Goal: Information Seeking & Learning: Understand process/instructions

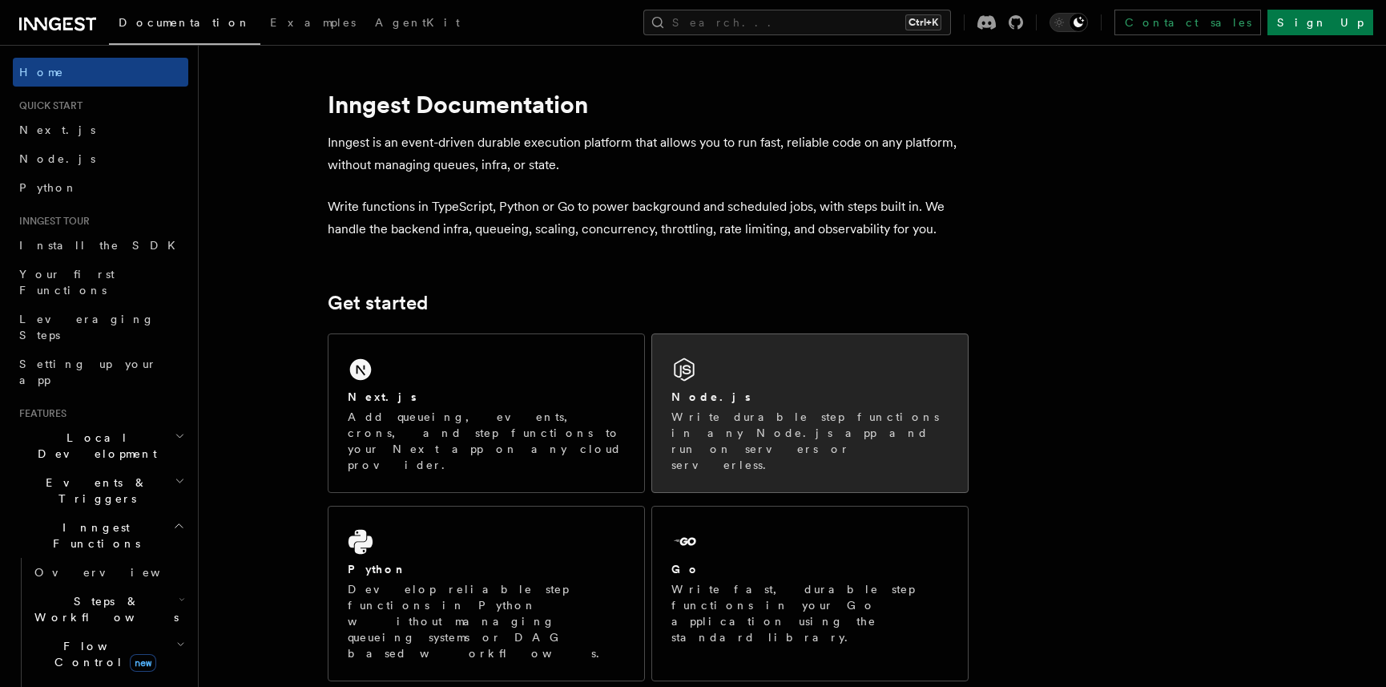
click at [894, 360] on div "Node.js Write durable step functions in any Node.js app and run on servers or s…" at bounding box center [810, 413] width 316 height 158
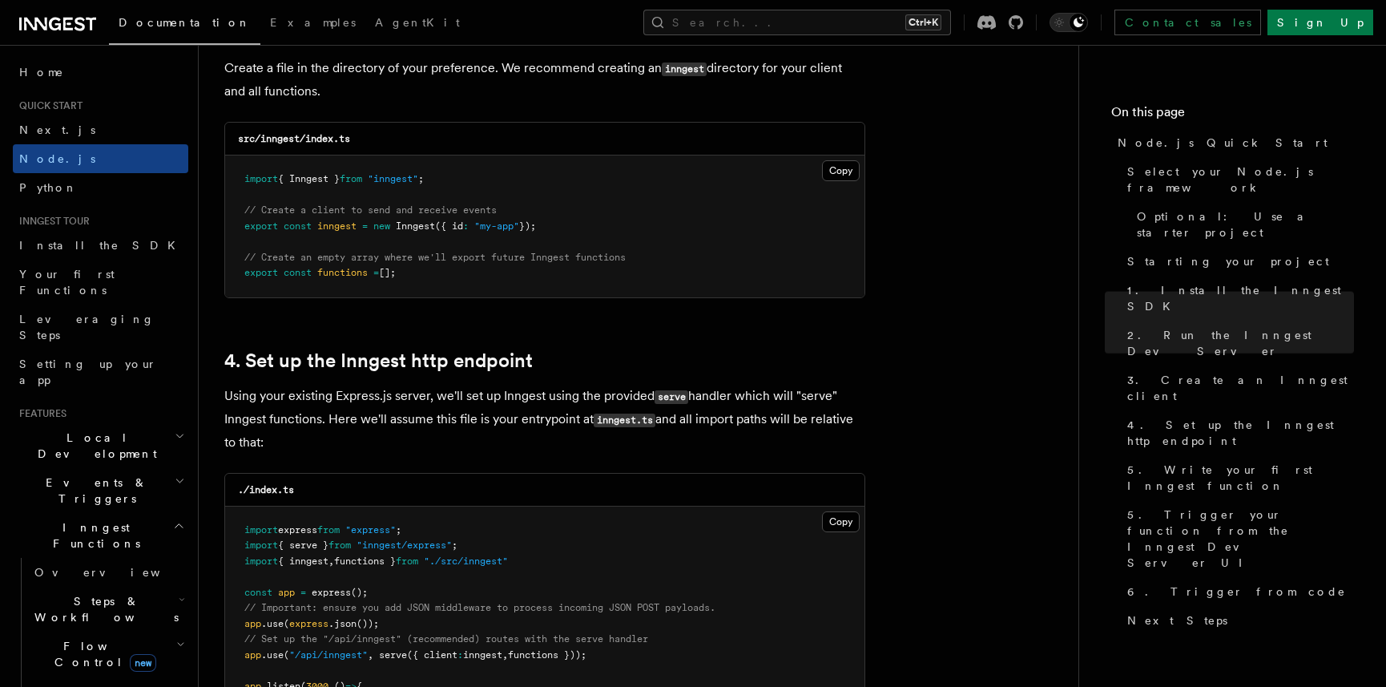
scroll to position [2164, 0]
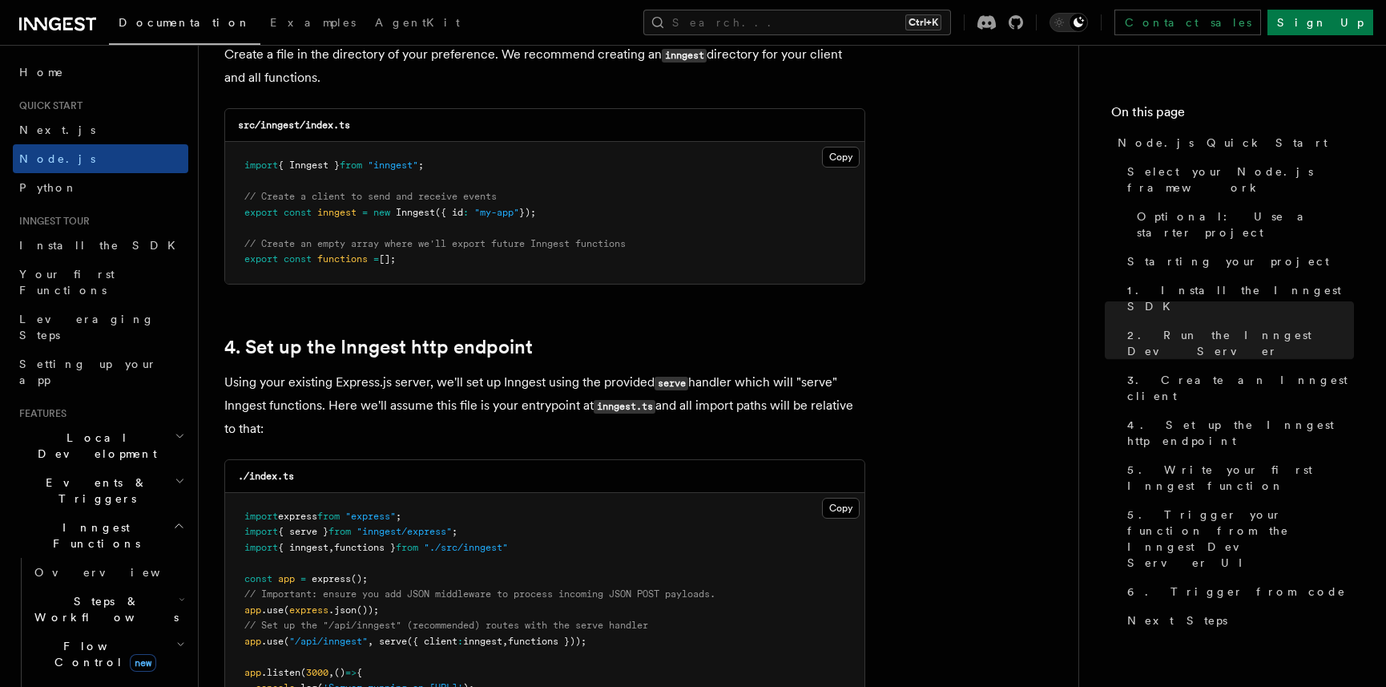
click at [587, 197] on pre "import { Inngest } from "inngest" ; // Create a client to send and receive even…" at bounding box center [544, 213] width 639 height 142
click at [854, 147] on button "Copy Copied" at bounding box center [841, 157] width 38 height 21
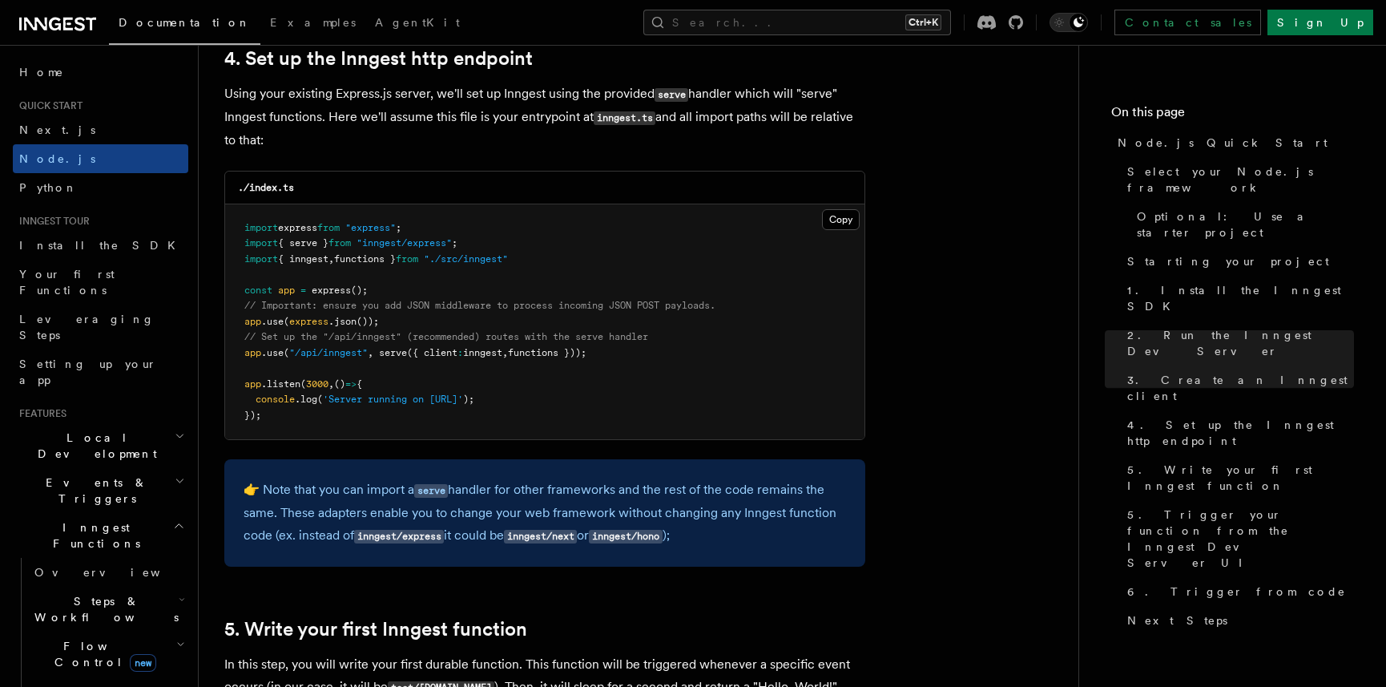
scroll to position [144, 0]
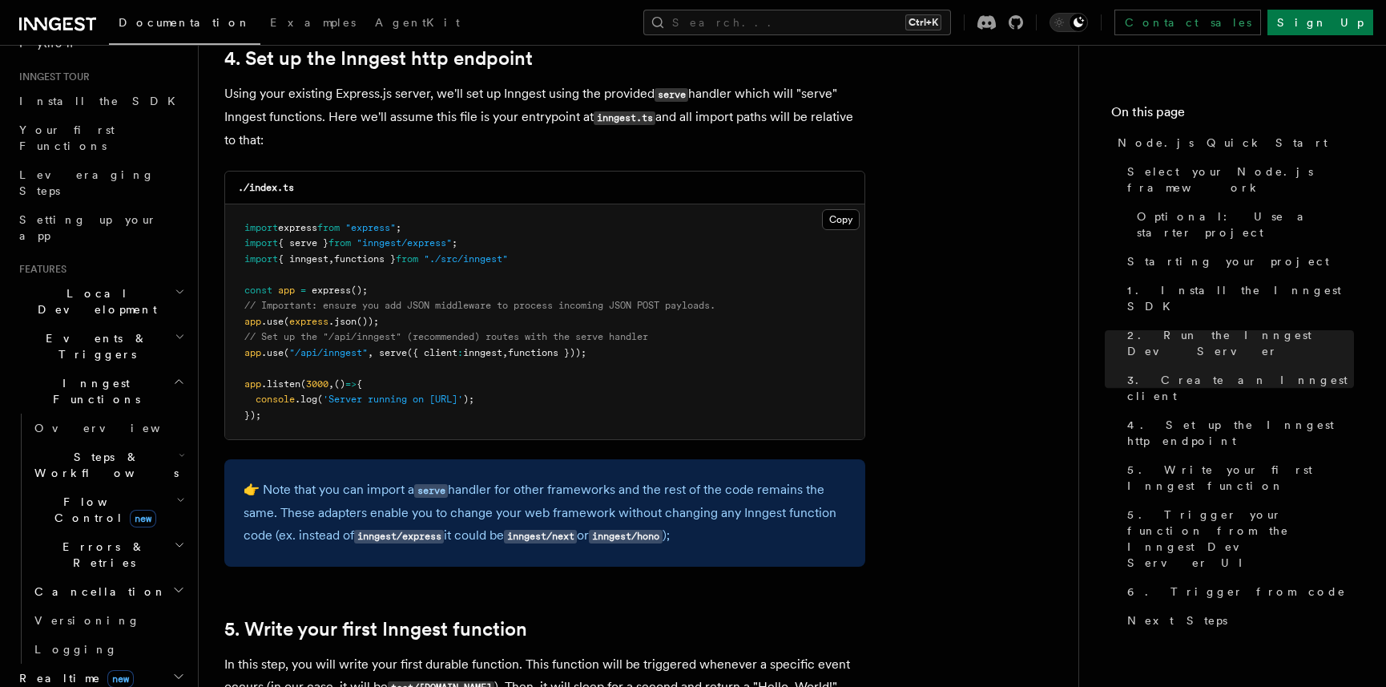
click at [179, 449] on icon "button" at bounding box center [182, 455] width 6 height 13
click at [121, 516] on link "Function steps" at bounding box center [115, 530] width 145 height 29
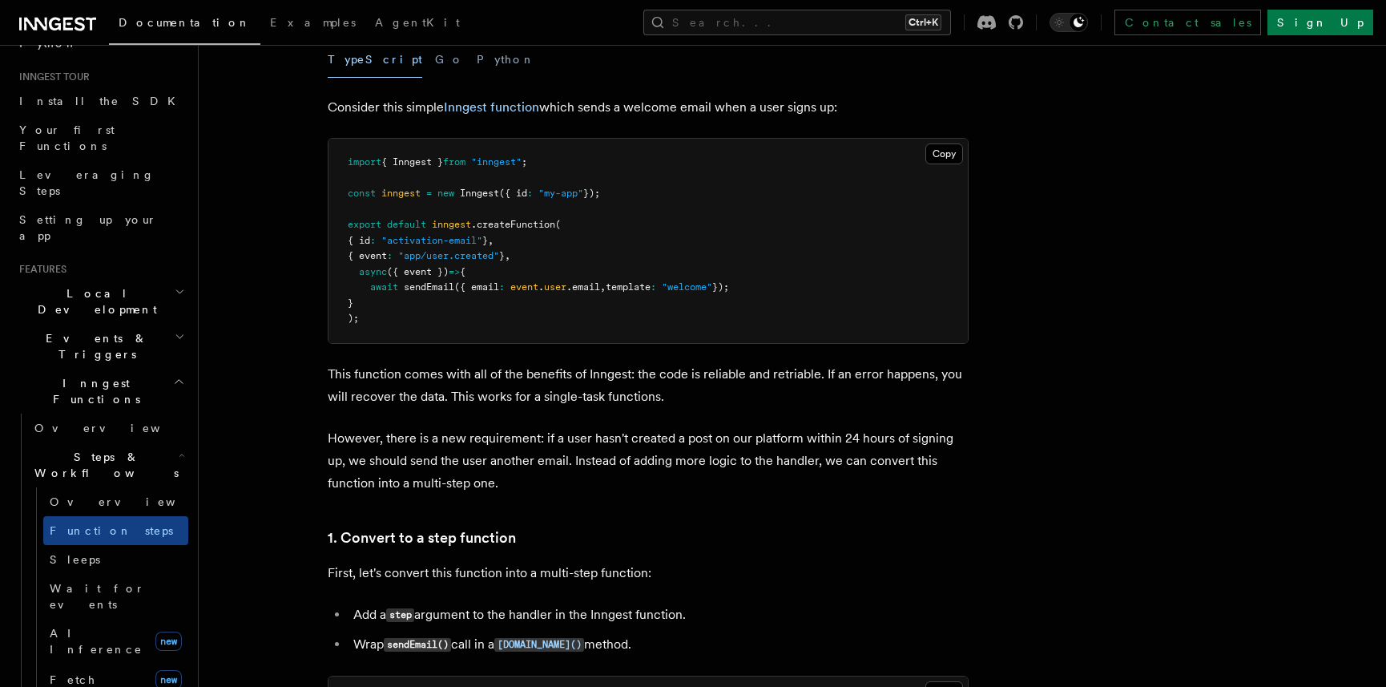
scroll to position [577, 0]
